Goal: Information Seeking & Learning: Learn about a topic

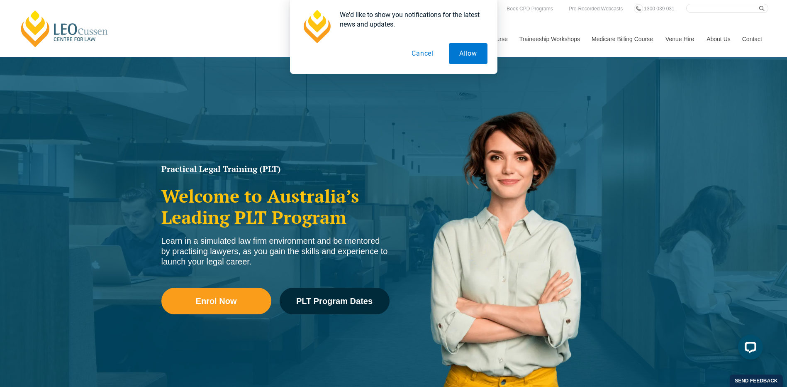
click at [422, 54] on button "Cancel" at bounding box center [422, 53] width 43 height 21
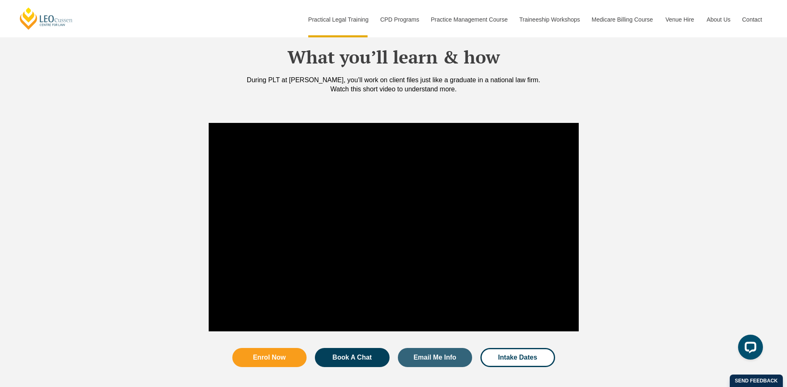
scroll to position [830, 0]
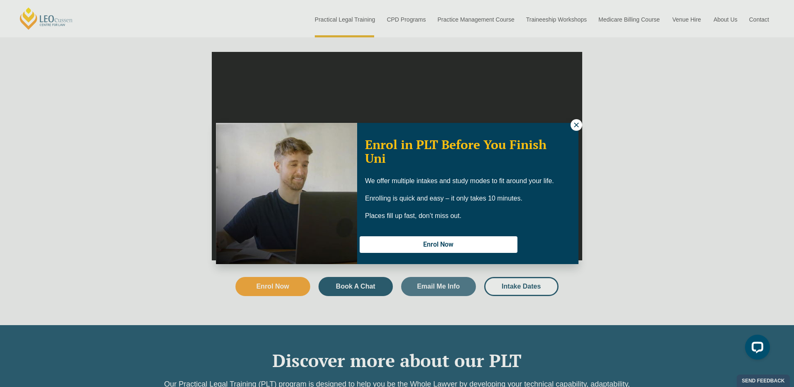
click at [570, 126] on button at bounding box center [576, 125] width 12 height 12
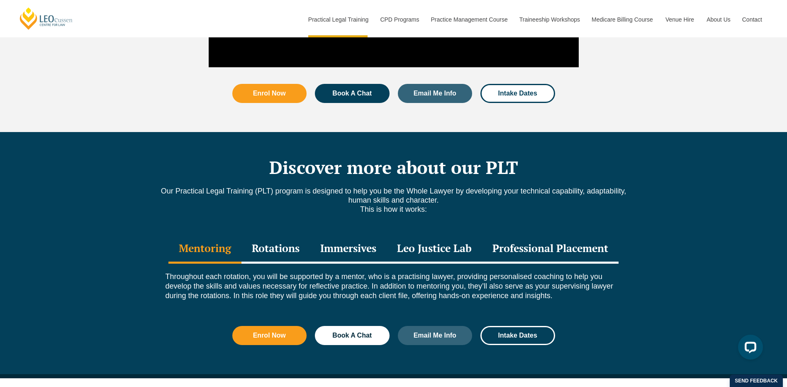
scroll to position [1038, 0]
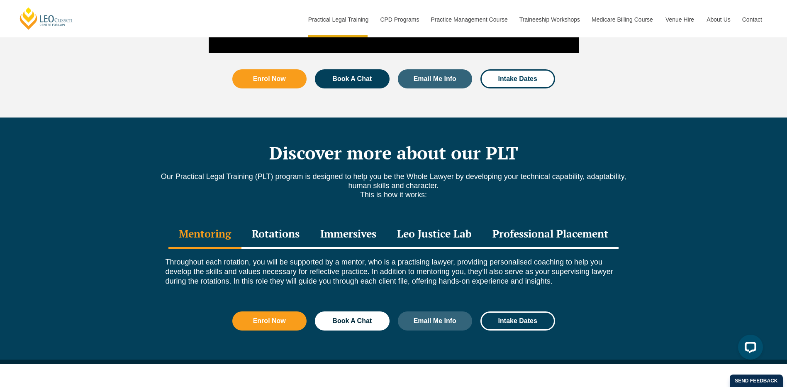
click at [278, 220] on div "Rotations" at bounding box center [276, 234] width 68 height 29
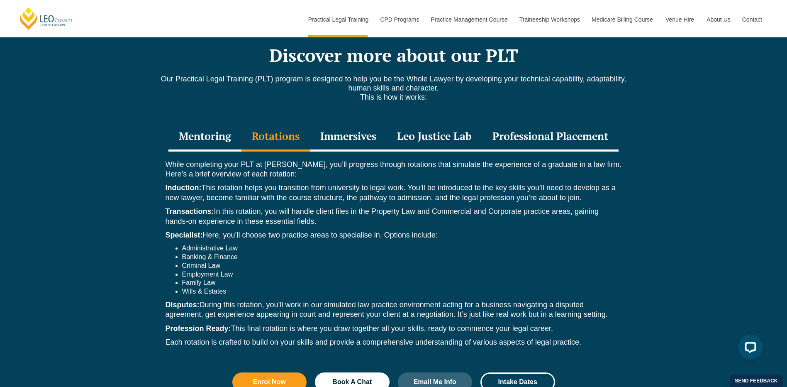
scroll to position [1121, 0]
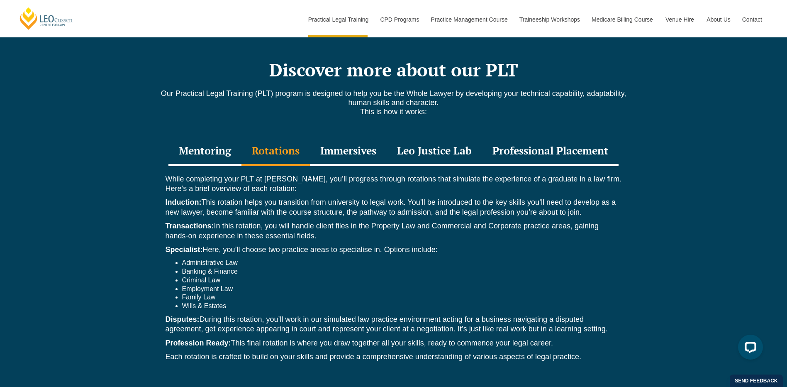
click at [358, 137] on div "Immersives" at bounding box center [348, 151] width 77 height 29
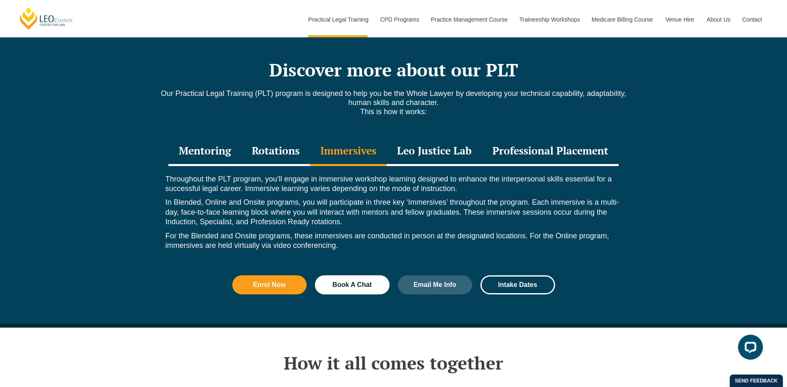
click at [530, 137] on div "Professional Placement" at bounding box center [550, 151] width 137 height 29
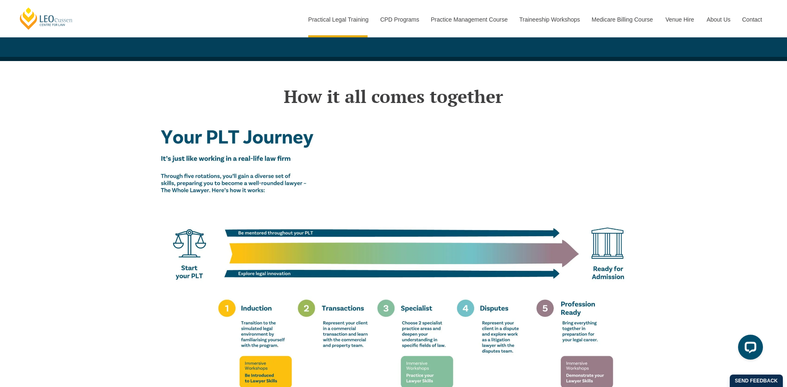
scroll to position [1411, 0]
